Goal: Task Accomplishment & Management: Use online tool/utility

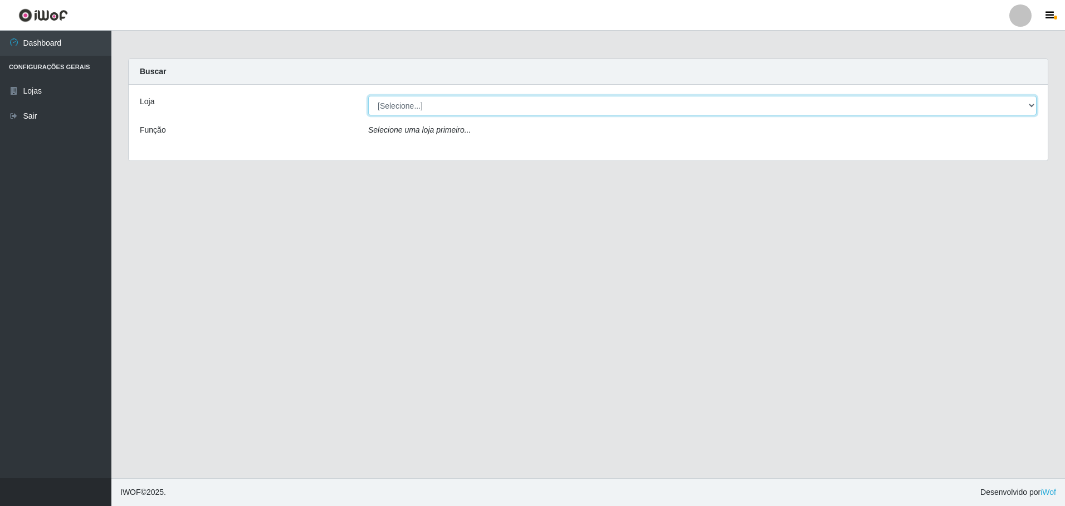
click at [393, 105] on select "[Selecione...] Extrabom - Loja 05 [GEOGRAPHIC_DATA]" at bounding box center [702, 105] width 668 height 19
select select "494"
click at [368, 96] on select "[Selecione...] Extrabom - Loja 05 [GEOGRAPHIC_DATA]" at bounding box center [702, 105] width 668 height 19
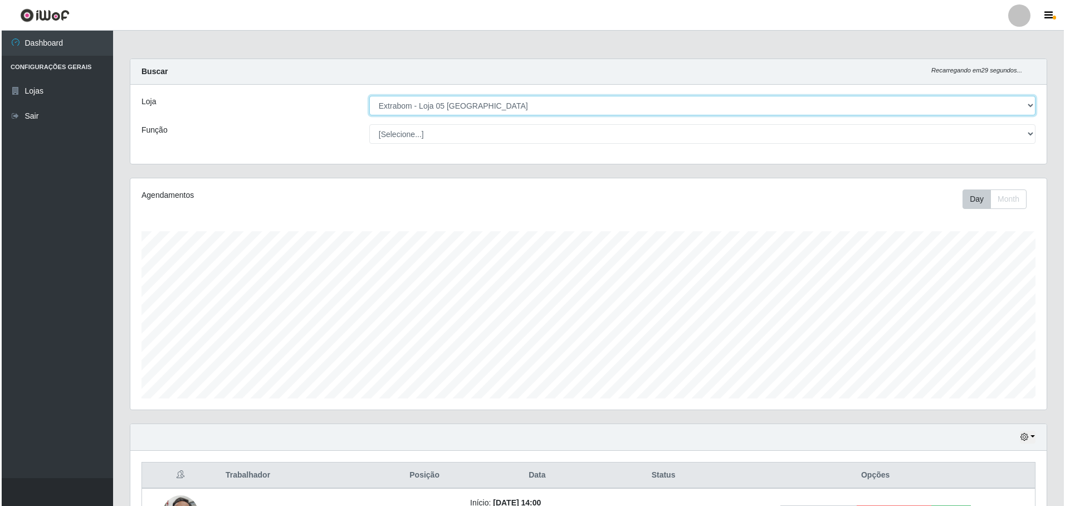
scroll to position [135, 0]
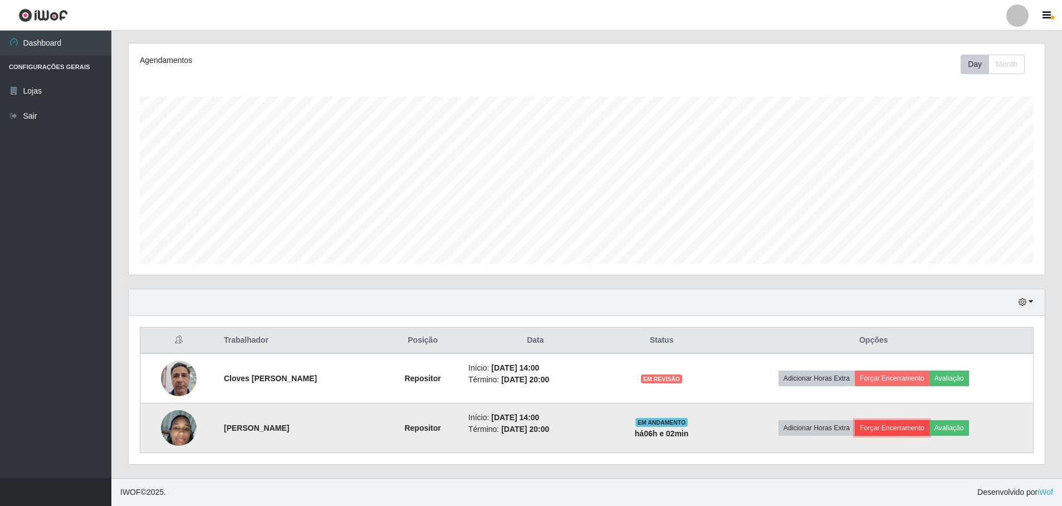
click at [878, 430] on button "Forçar Encerramento" at bounding box center [892, 428] width 75 height 16
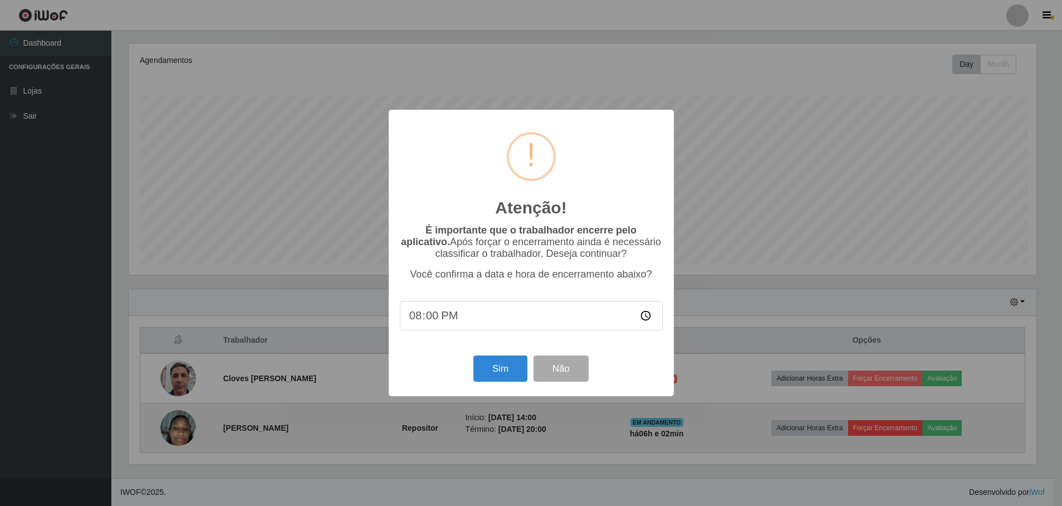
scroll to position [231, 910]
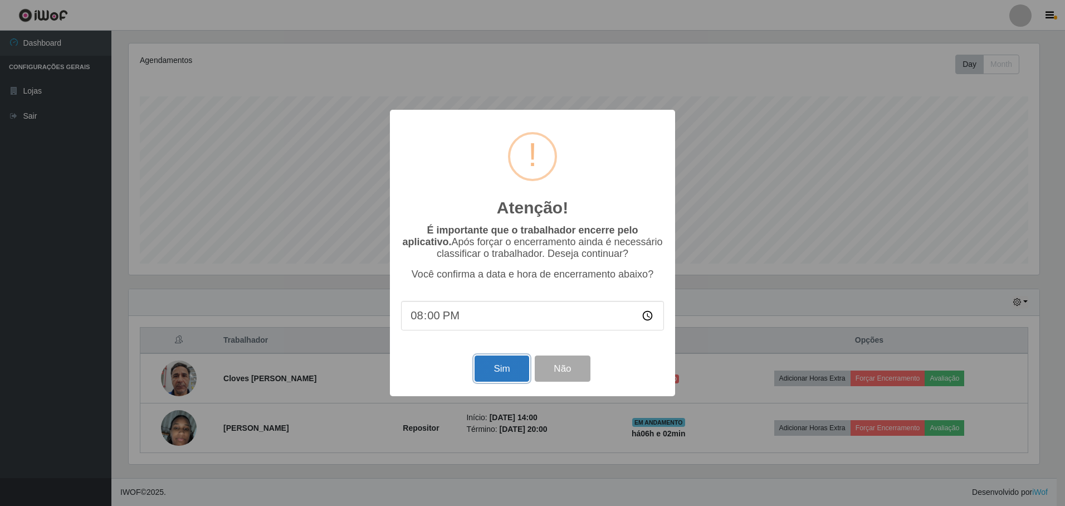
click at [510, 375] on button "Sim" at bounding box center [501, 368] width 54 height 26
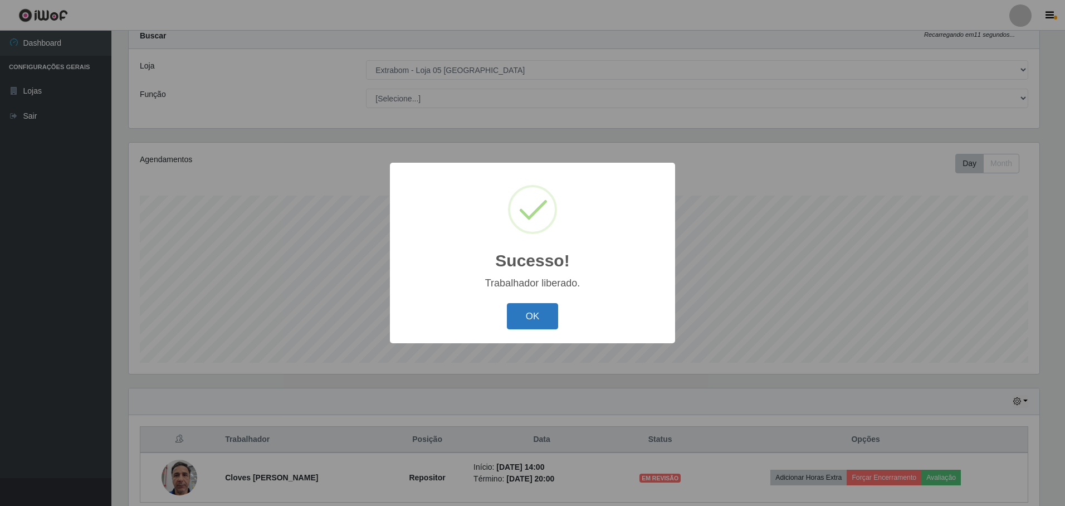
click at [540, 326] on button "OK" at bounding box center [533, 316] width 52 height 26
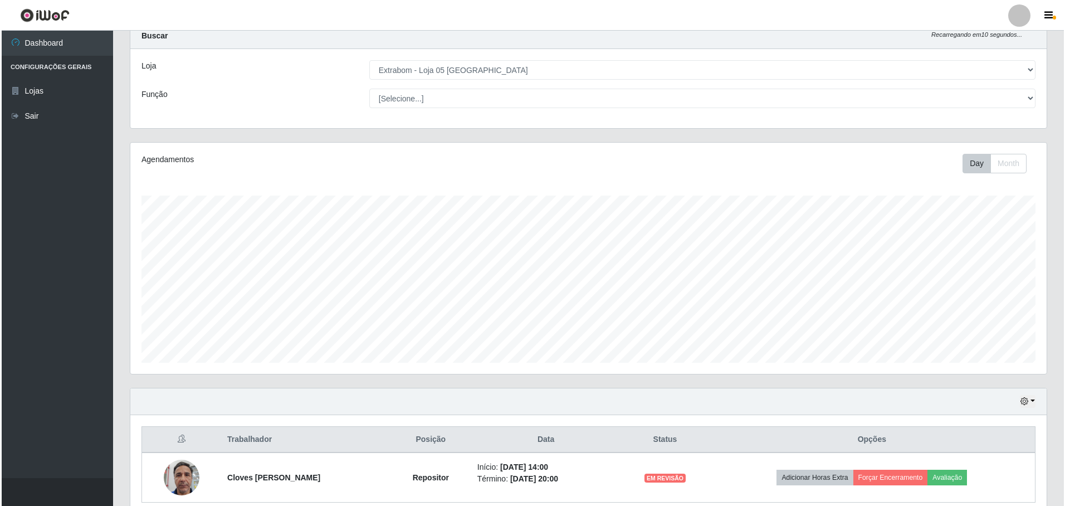
scroll to position [85, 0]
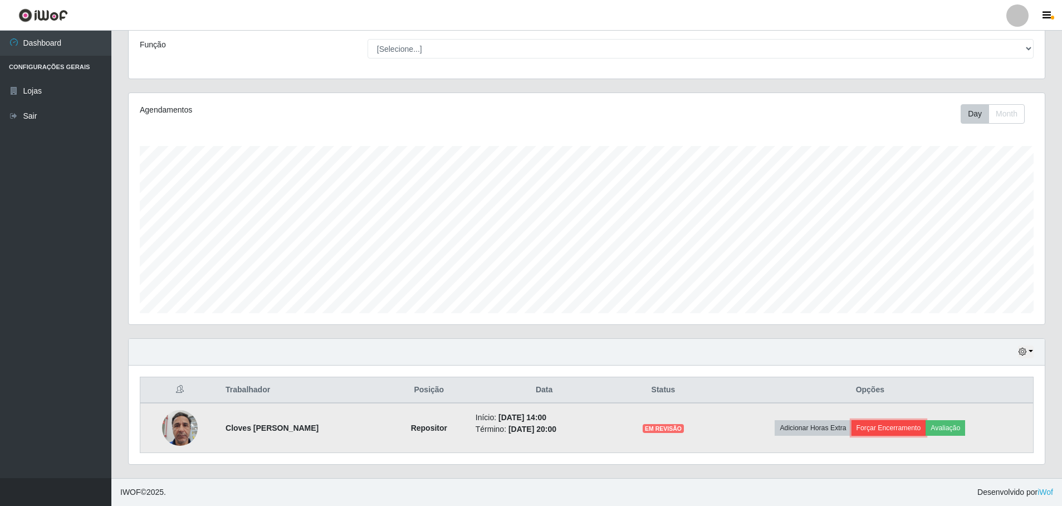
click at [870, 426] on button "Forçar Encerramento" at bounding box center [888, 428] width 75 height 16
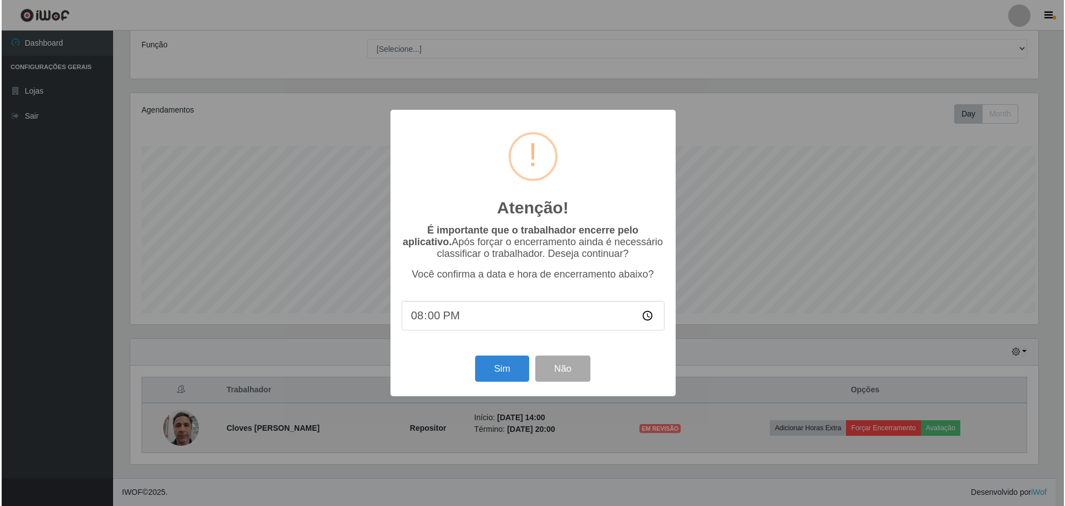
scroll to position [231, 910]
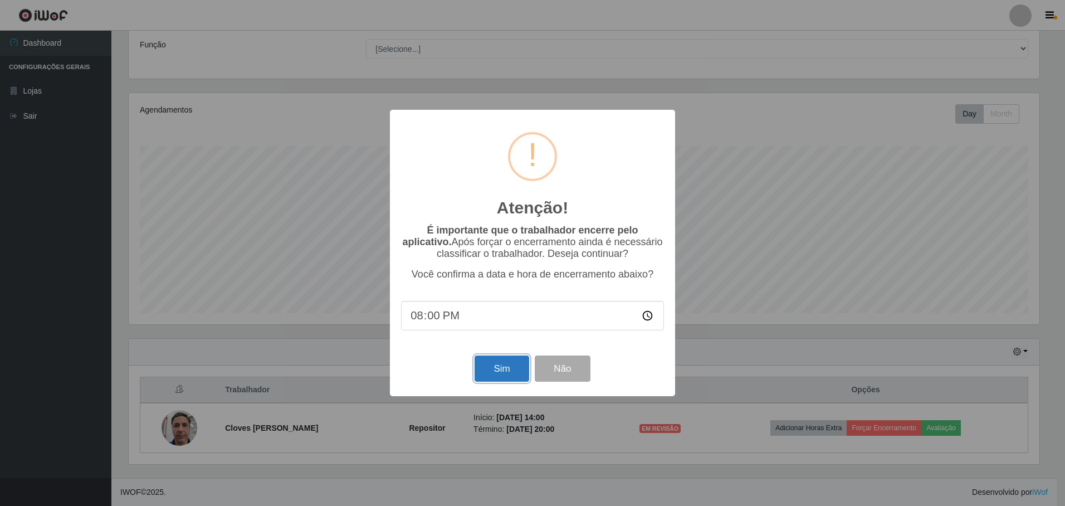
click at [508, 378] on button "Sim" at bounding box center [501, 368] width 54 height 26
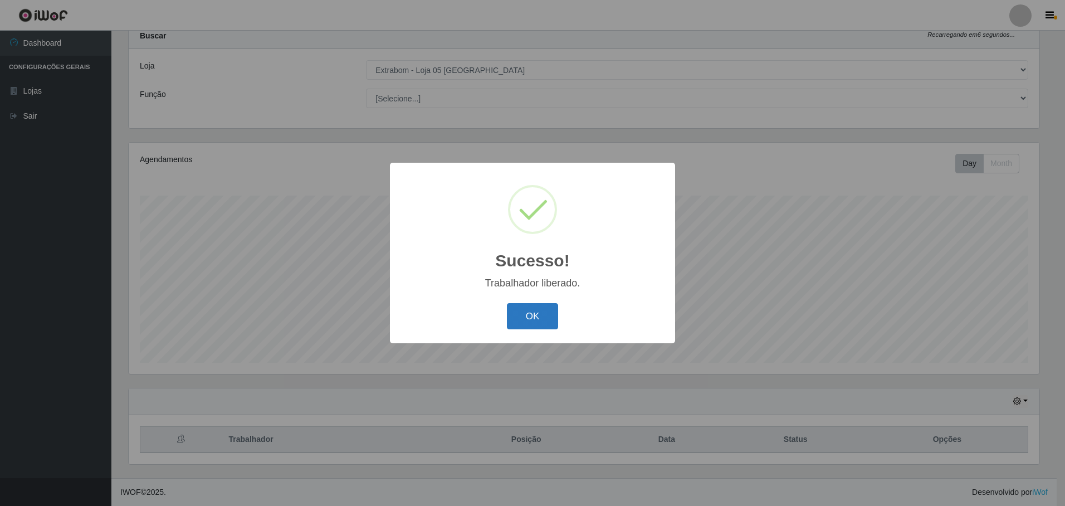
click at [538, 316] on button "OK" at bounding box center [533, 316] width 52 height 26
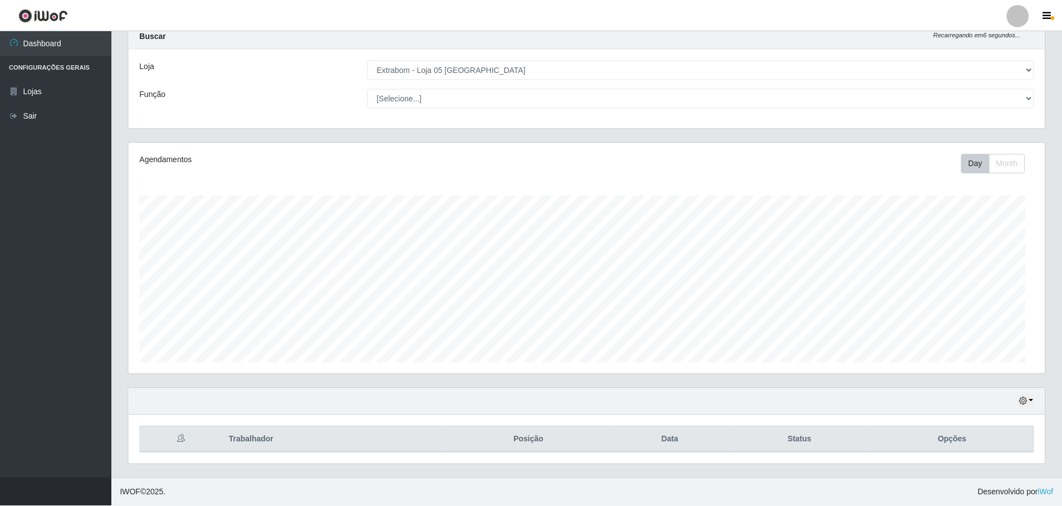
scroll to position [231, 916]
